Goal: Transaction & Acquisition: Purchase product/service

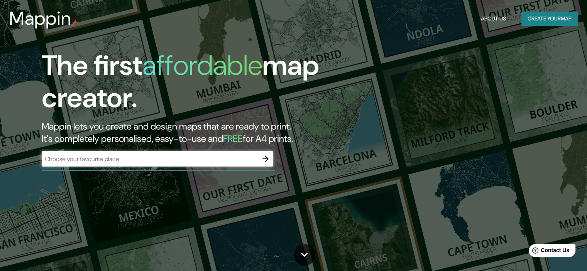
click at [175, 163] on div "​" at bounding box center [157, 158] width 231 height 15
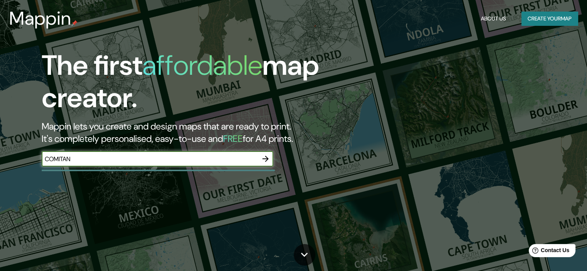
type input "COMITAN"
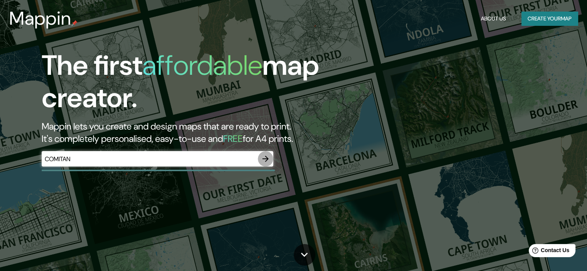
click at [266, 159] on icon "button" at bounding box center [265, 159] width 6 height 6
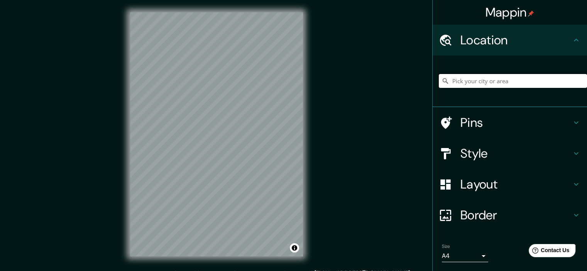
click at [481, 80] on input "Pick your city or area" at bounding box center [513, 81] width 148 height 14
click at [471, 83] on input "[GEOGRAPHIC_DATA], [GEOGRAPHIC_DATA]" at bounding box center [513, 81] width 148 height 14
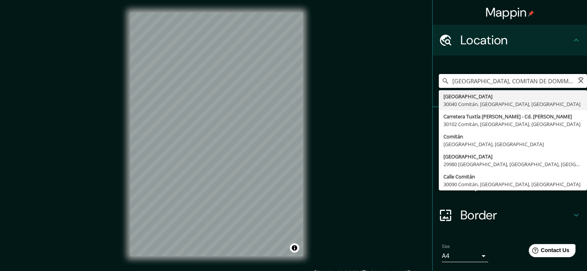
type input "[GEOGRAPHIC_DATA], COMITAN DE DOMINMéxico"
drag, startPoint x: 548, startPoint y: 81, endPoint x: 427, endPoint y: 78, distance: 120.8
click at [433, 78] on div "[GEOGRAPHIC_DATA], COMITAN DE DOMINMéxico [GEOGRAPHIC_DATA] Comitán, [GEOGRAPHI…" at bounding box center [510, 82] width 154 height 52
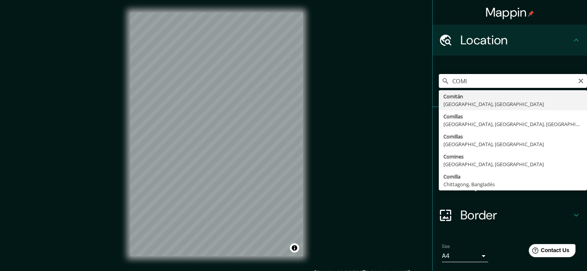
type input "Comitán, [GEOGRAPHIC_DATA], [GEOGRAPHIC_DATA]"
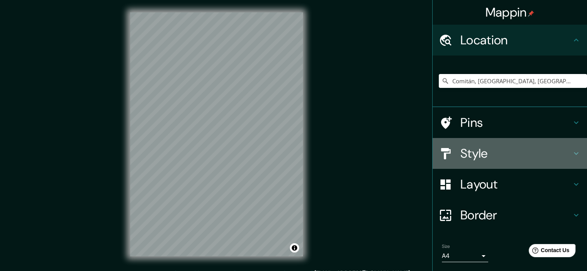
click at [461, 148] on h4 "Style" at bounding box center [515, 153] width 111 height 15
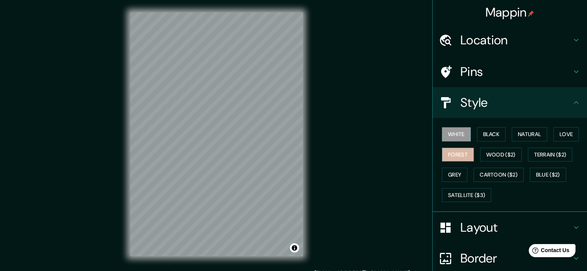
click at [463, 154] on button "Forest" at bounding box center [458, 155] width 32 height 14
click at [480, 134] on button "Black" at bounding box center [491, 134] width 29 height 14
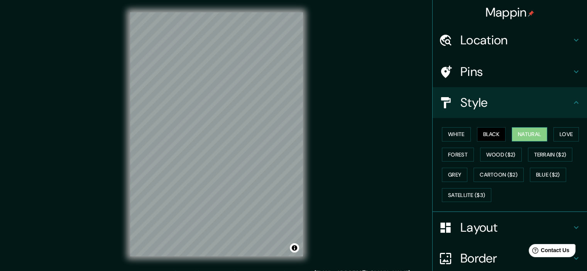
click at [530, 135] on button "Natural" at bounding box center [529, 134] width 35 height 14
click at [562, 139] on button "Love" at bounding box center [565, 134] width 25 height 14
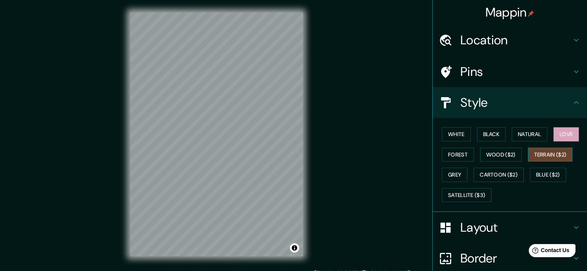
click at [558, 152] on button "Terrain ($2)" at bounding box center [550, 155] width 45 height 14
click at [511, 157] on button "Wood ($2)" at bounding box center [501, 155] width 42 height 14
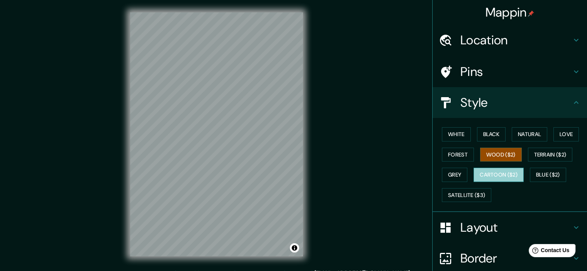
click at [503, 174] on button "Cartoon ($2)" at bounding box center [498, 175] width 50 height 14
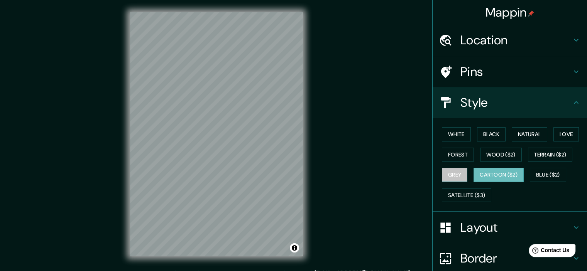
click at [443, 172] on button "Grey" at bounding box center [454, 175] width 25 height 14
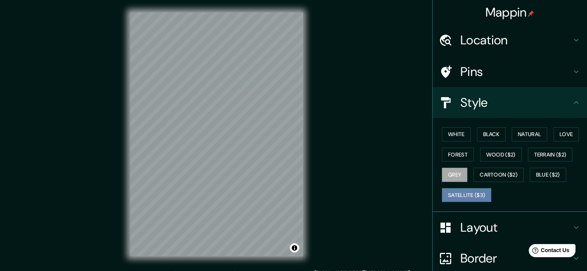
click at [469, 196] on button "Satellite ($3)" at bounding box center [466, 195] width 49 height 14
click at [272, 262] on div "© Mapbox © OpenStreetMap Improve this map © Maxar" at bounding box center [217, 134] width 198 height 269
click at [292, 249] on button "Toggle attribution" at bounding box center [294, 247] width 9 height 9
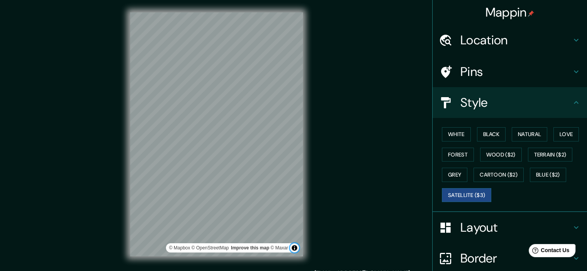
click at [292, 249] on button "Toggle attribution" at bounding box center [294, 247] width 9 height 9
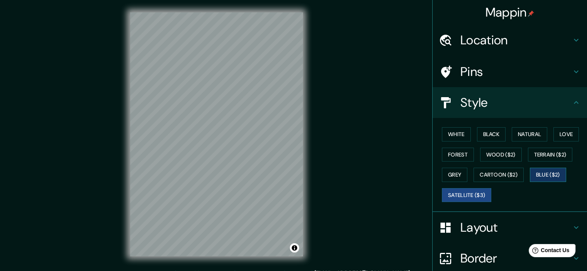
click at [552, 176] on button "Blue ($2)" at bounding box center [548, 175] width 36 height 14
click at [507, 176] on button "Cartoon ($2)" at bounding box center [498, 175] width 50 height 14
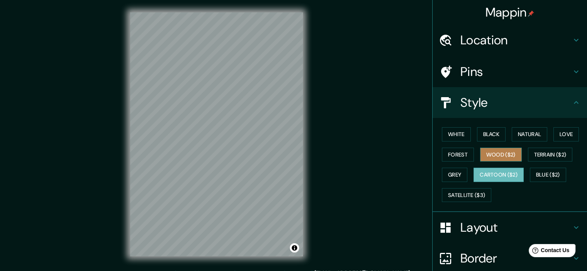
click at [493, 154] on button "Wood ($2)" at bounding box center [501, 155] width 42 height 14
click at [497, 71] on h4 "Pins" at bounding box center [515, 71] width 111 height 15
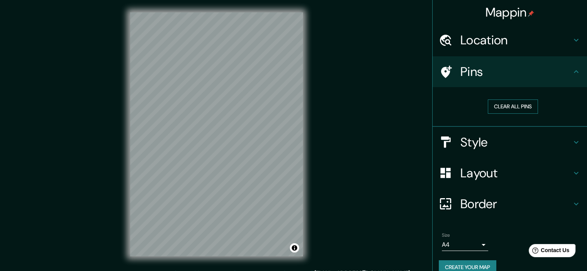
click at [505, 102] on button "Clear all pins" at bounding box center [513, 107] width 50 height 14
click at [501, 110] on button "Clear all pins" at bounding box center [513, 107] width 50 height 14
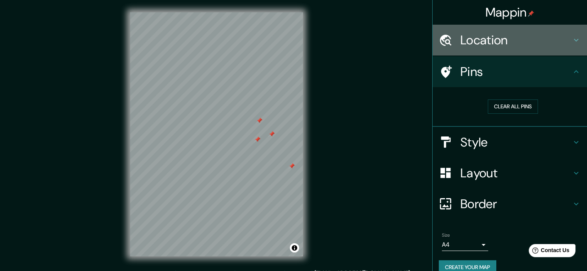
click at [536, 45] on h4 "Location" at bounding box center [515, 39] width 111 height 15
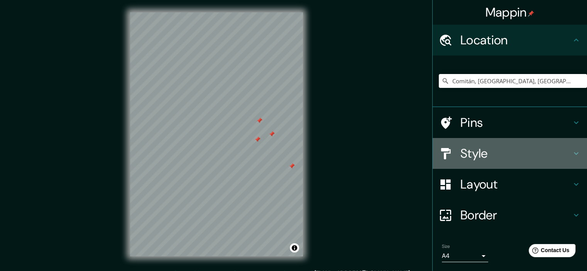
click at [463, 156] on h4 "Style" at bounding box center [515, 153] width 111 height 15
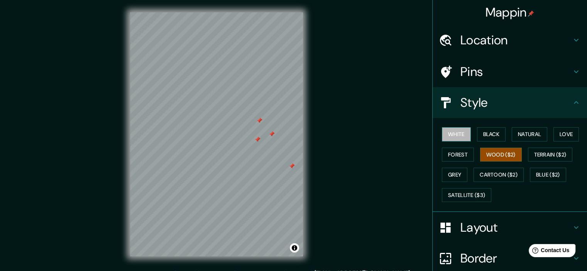
click at [444, 128] on button "White" at bounding box center [456, 134] width 29 height 14
click at [484, 134] on button "Black" at bounding box center [491, 134] width 29 height 14
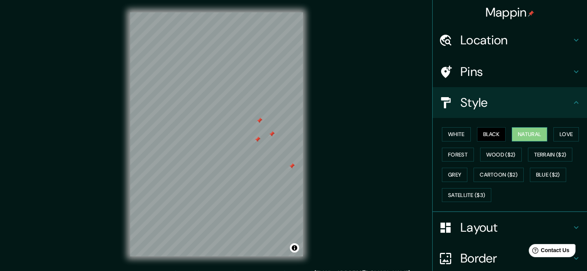
click at [531, 132] on button "Natural" at bounding box center [529, 134] width 35 height 14
click at [560, 132] on button "Love" at bounding box center [565, 134] width 25 height 14
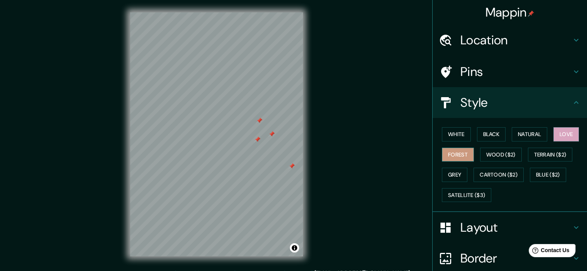
click at [466, 154] on button "Forest" at bounding box center [458, 155] width 32 height 14
click at [525, 134] on button "Natural" at bounding box center [529, 134] width 35 height 14
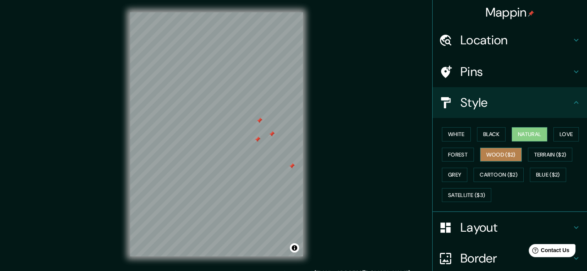
click at [480, 154] on button "Wood ($2)" at bounding box center [501, 155] width 42 height 14
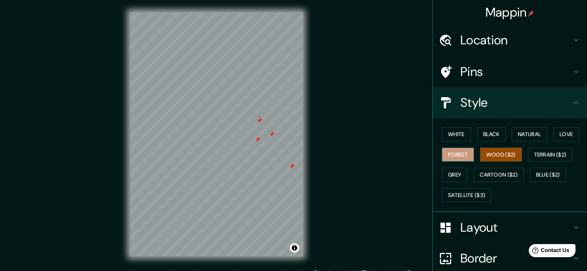
click at [465, 159] on button "Forest" at bounding box center [458, 155] width 32 height 14
click at [549, 162] on div "White Black Natural Love Forest Wood ($2) Terrain ($2) Grey Cartoon ($2) Blue (…" at bounding box center [513, 164] width 148 height 81
click at [546, 159] on button "Terrain ($2)" at bounding box center [550, 155] width 45 height 14
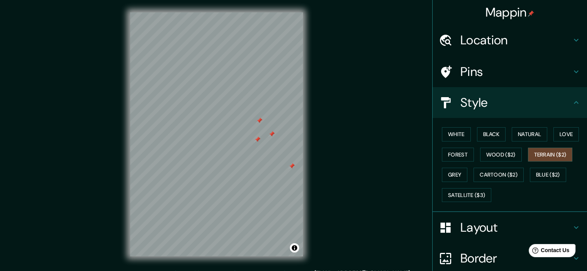
click at [463, 174] on div "White Black Natural Love Forest Wood ($2) Terrain ($2) Grey Cartoon ($2) Blue (…" at bounding box center [513, 164] width 148 height 81
click at [457, 175] on button "Grey" at bounding box center [454, 175] width 25 height 14
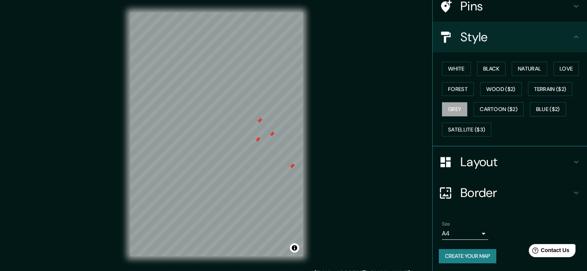
click at [479, 170] on div "Layout" at bounding box center [510, 162] width 154 height 31
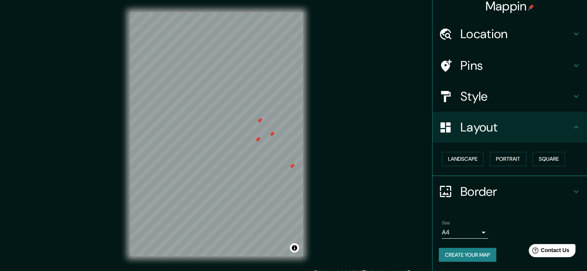
scroll to position [5, 0]
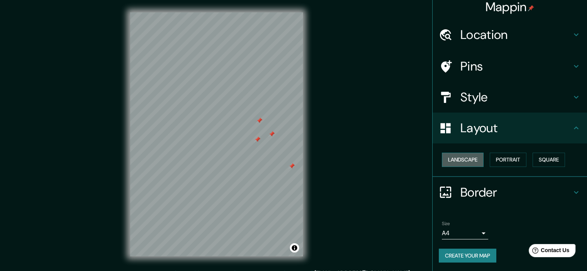
click at [468, 157] on button "Landscape" at bounding box center [463, 160] width 42 height 14
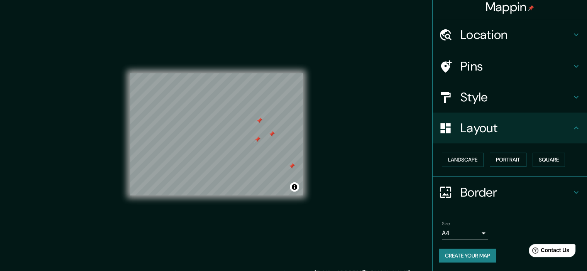
click at [504, 165] on button "Portrait" at bounding box center [508, 160] width 37 height 14
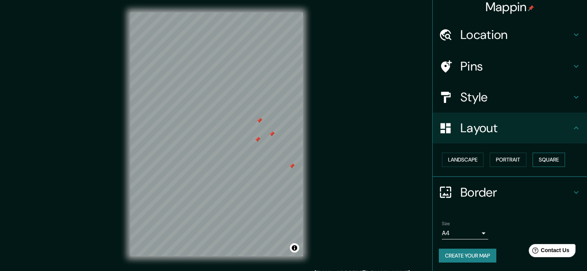
click at [541, 159] on button "Square" at bounding box center [548, 160] width 32 height 14
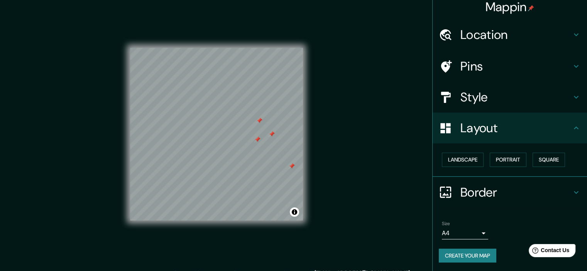
click at [468, 192] on h4 "Border" at bounding box center [515, 192] width 111 height 15
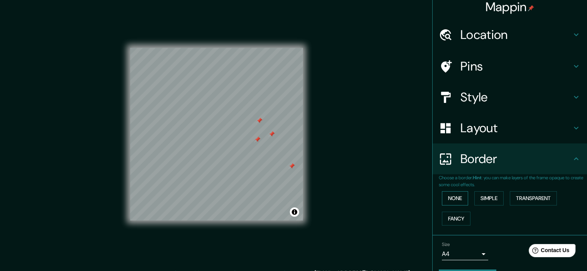
click at [443, 194] on button "None" at bounding box center [455, 198] width 26 height 14
click at [483, 200] on button "Simple" at bounding box center [488, 198] width 29 height 14
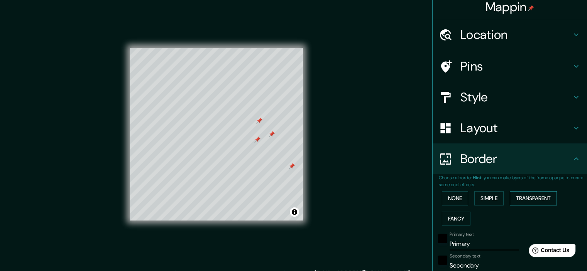
click at [514, 200] on button "Transparent" at bounding box center [533, 198] width 47 height 14
click at [461, 217] on button "Fancy" at bounding box center [456, 219] width 29 height 14
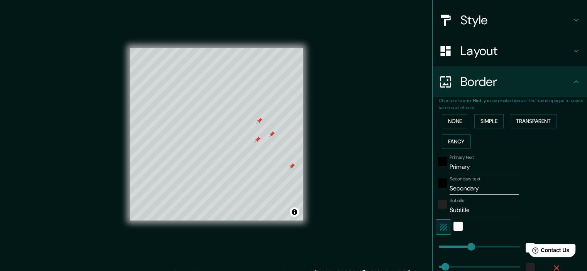
scroll to position [160, 0]
